Goal: Information Seeking & Learning: Learn about a topic

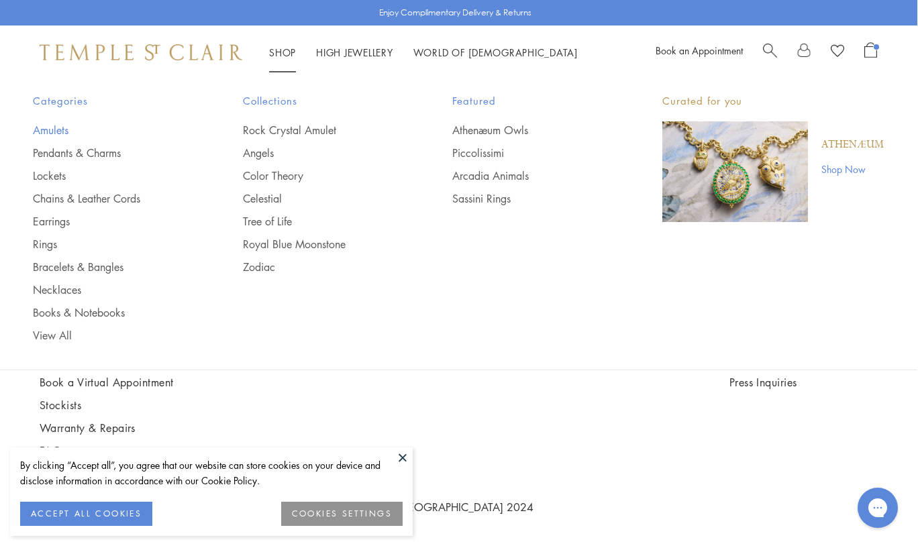
click at [50, 129] on link "Amulets" at bounding box center [111, 130] width 156 height 15
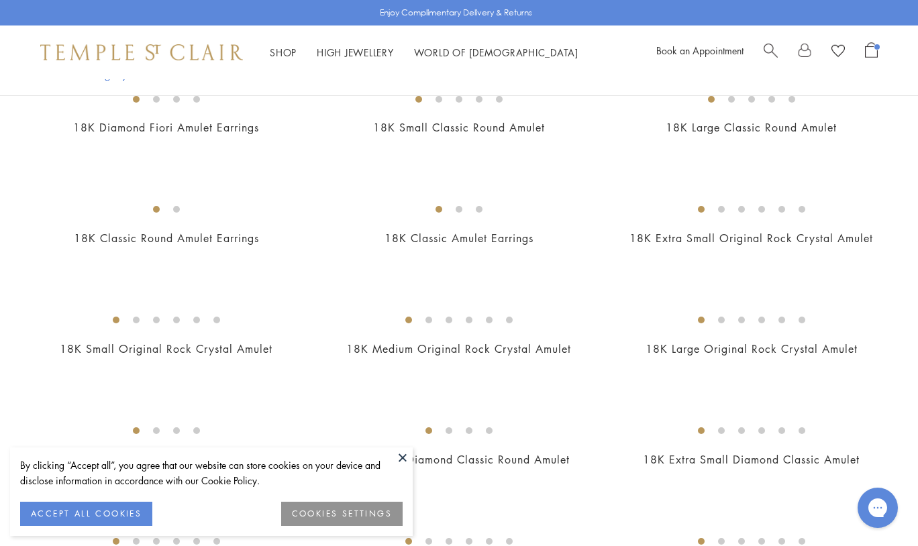
scroll to position [743, 0]
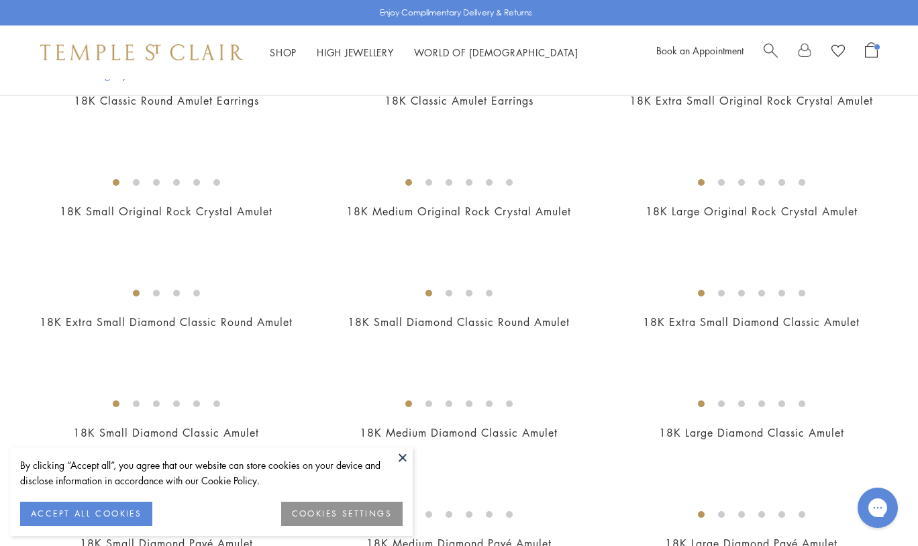
click at [0, 0] on img at bounding box center [0, 0] width 0 height 0
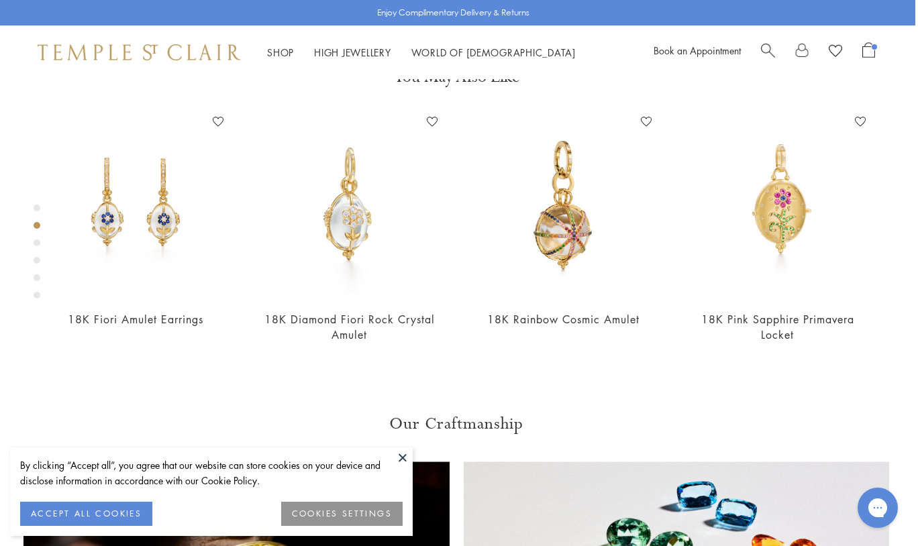
scroll to position [400, 3]
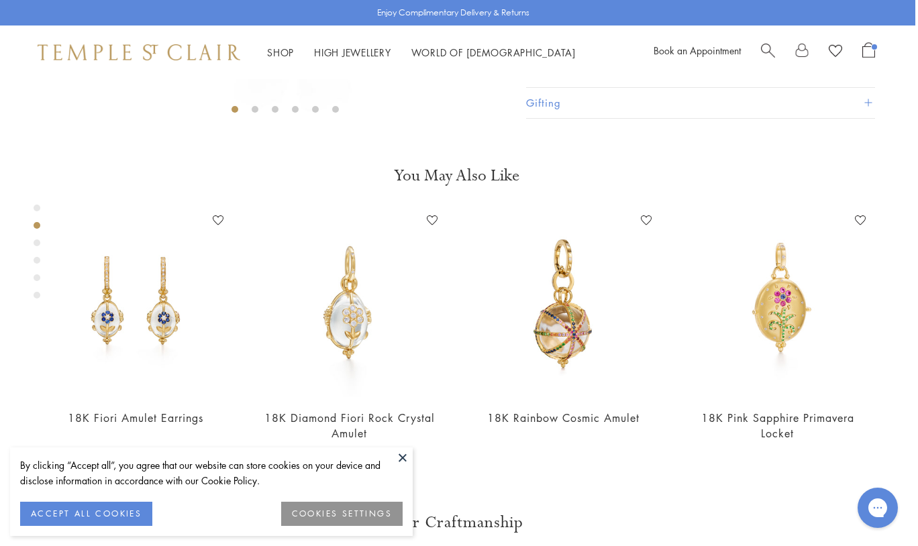
click at [544, 56] on button "Product Details" at bounding box center [700, 41] width 349 height 30
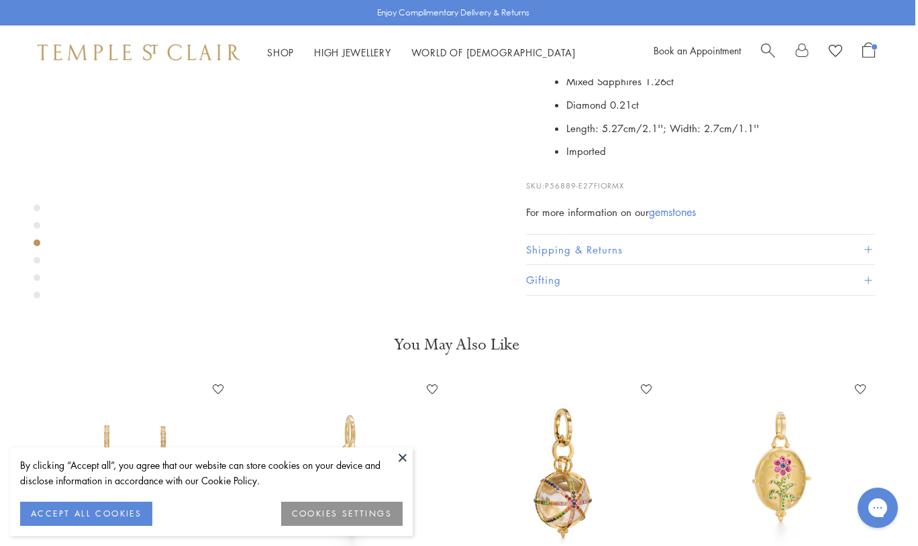
scroll to position [725, 3]
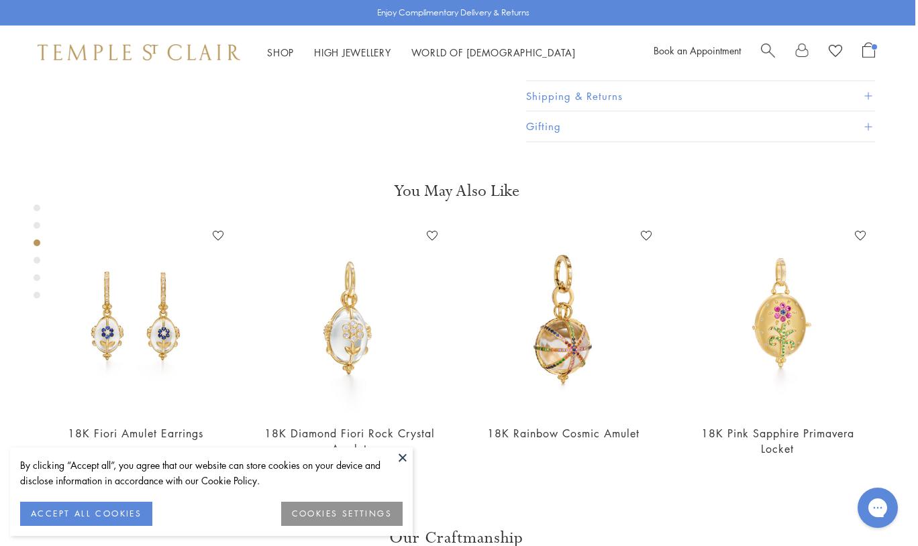
drag, startPoint x: 631, startPoint y: 435, endPoint x: 546, endPoint y: 437, distance: 84.6
click at [546, 38] on p "SKU: P56889-E27FIORMX" at bounding box center [700, 26] width 349 height 26
copy p "P56889-E27FIORMX"
click at [768, 48] on span "Search" at bounding box center [768, 49] width 14 height 14
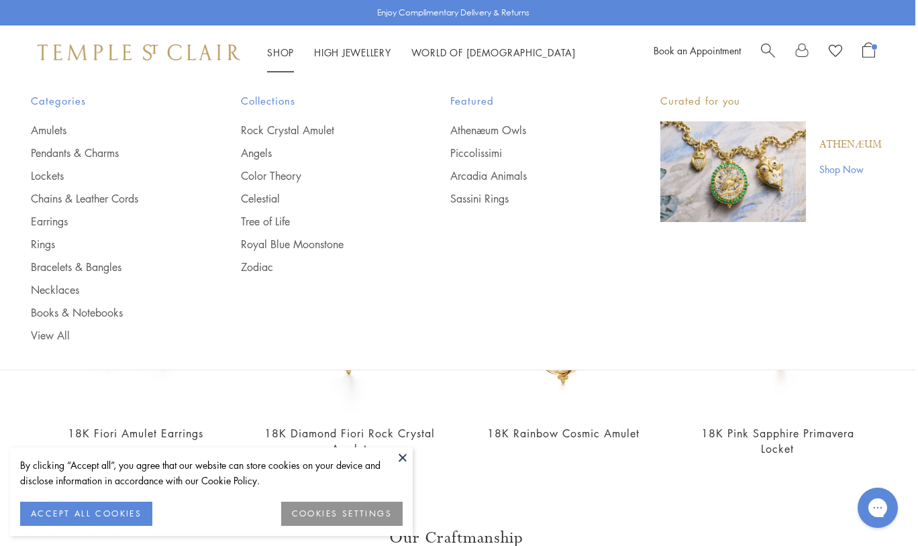
click at [279, 54] on link "Shop Shop" at bounding box center [280, 52] width 27 height 13
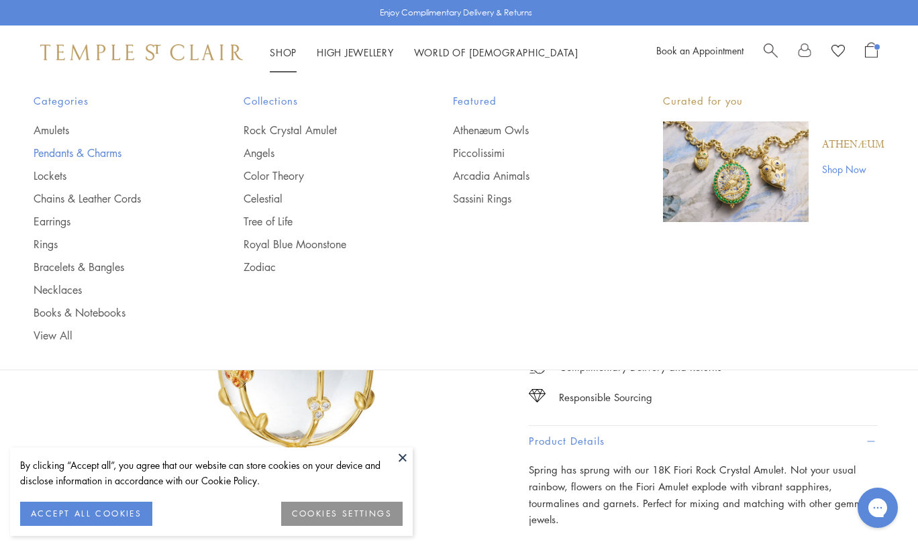
click at [96, 158] on link "Pendants & Charms" at bounding box center [112, 153] width 156 height 15
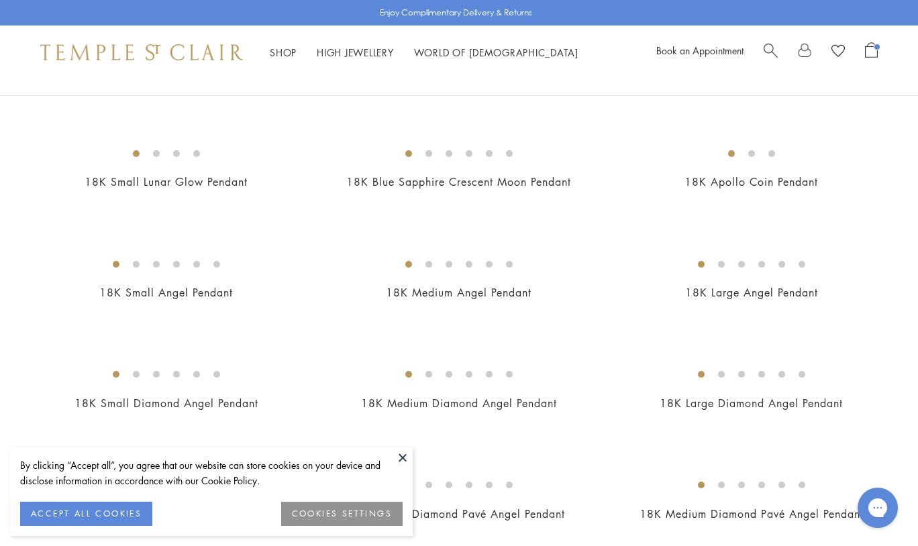
scroll to position [668, 0]
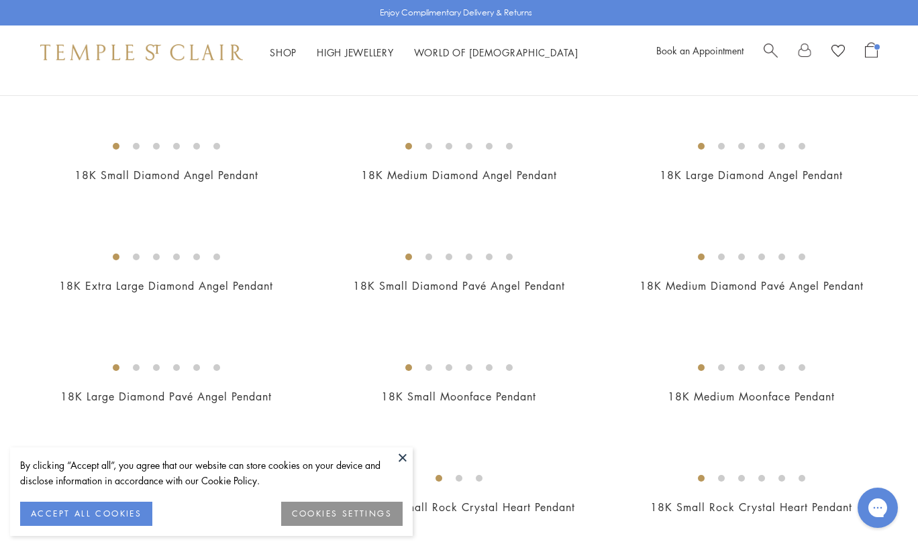
click at [401, 459] on button at bounding box center [403, 458] width 20 height 20
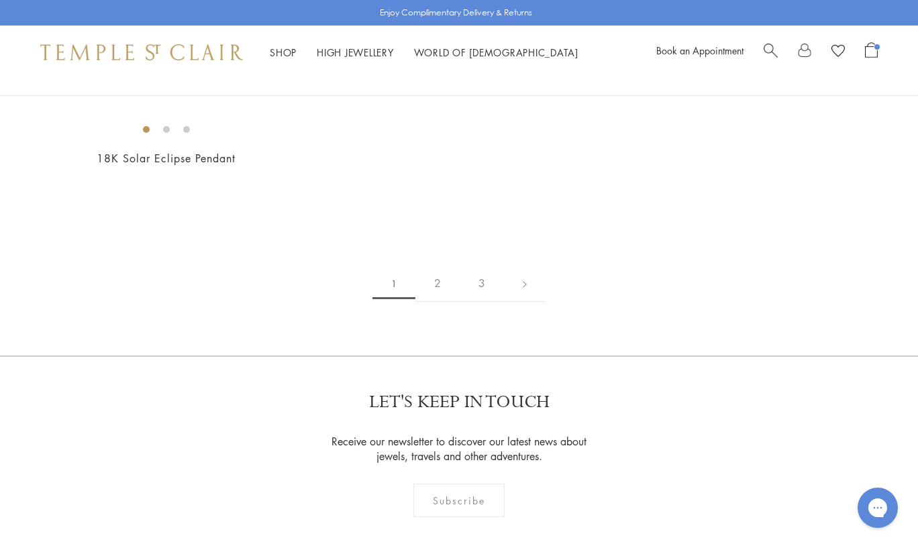
scroll to position [2490, 0]
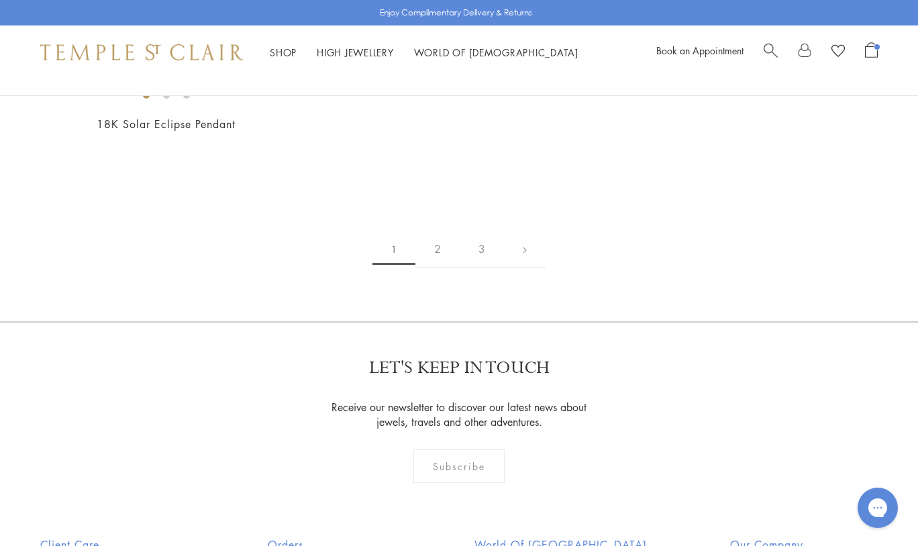
click at [0, 0] on img at bounding box center [0, 0] width 0 height 0
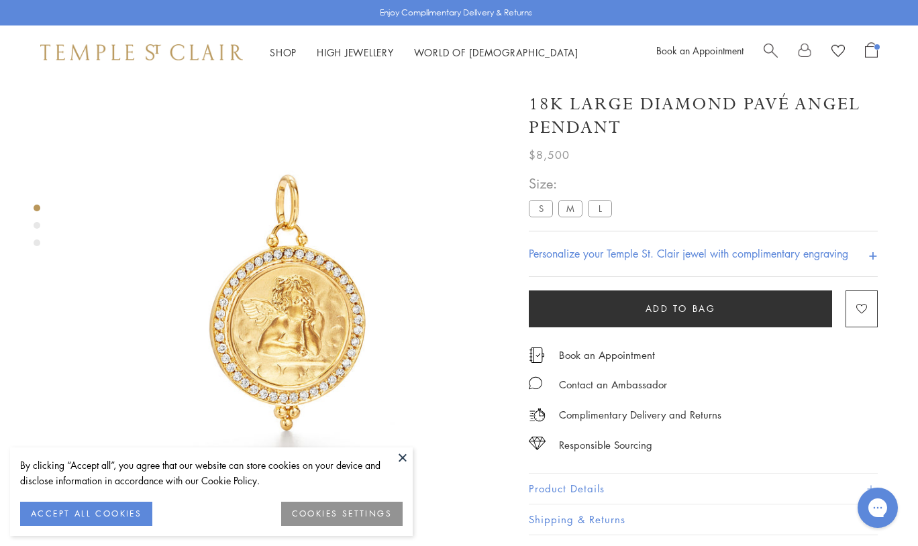
click at [585, 497] on button "Product Details" at bounding box center [703, 489] width 349 height 30
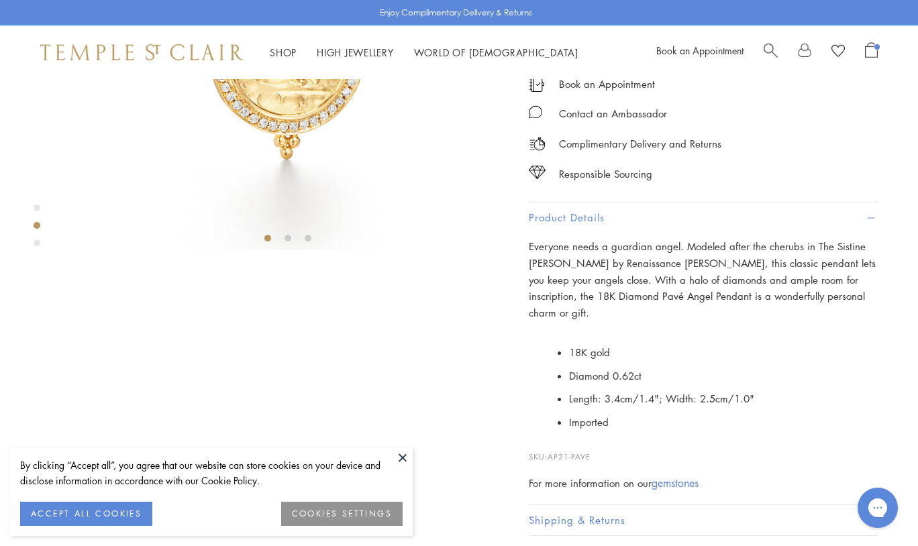
scroll to position [285, 0]
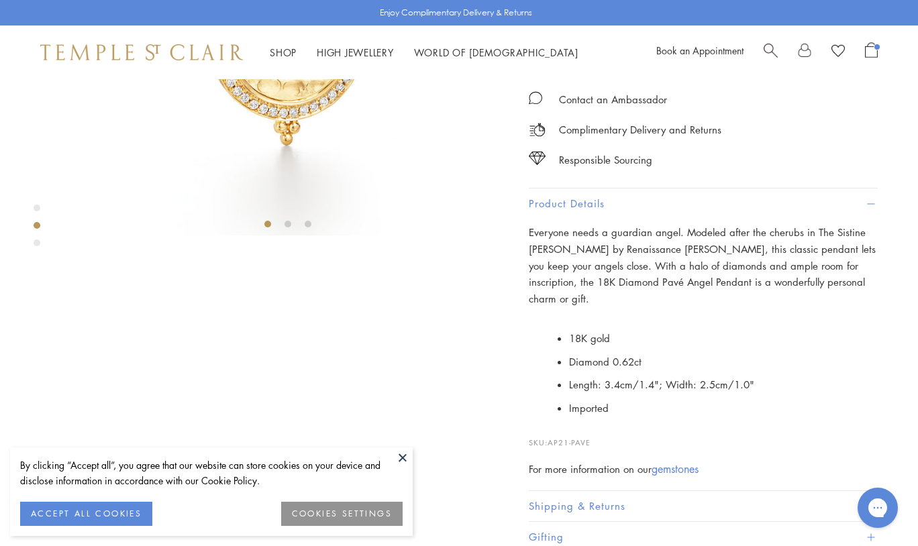
drag, startPoint x: 596, startPoint y: 438, endPoint x: 551, endPoint y: 435, distance: 45.1
click at [551, 435] on p "SKU: AP21-PAVE" at bounding box center [703, 436] width 349 height 26
copy p "AP21-PAVE"
